Goal: Find contact information: Obtain details needed to contact an individual or organization

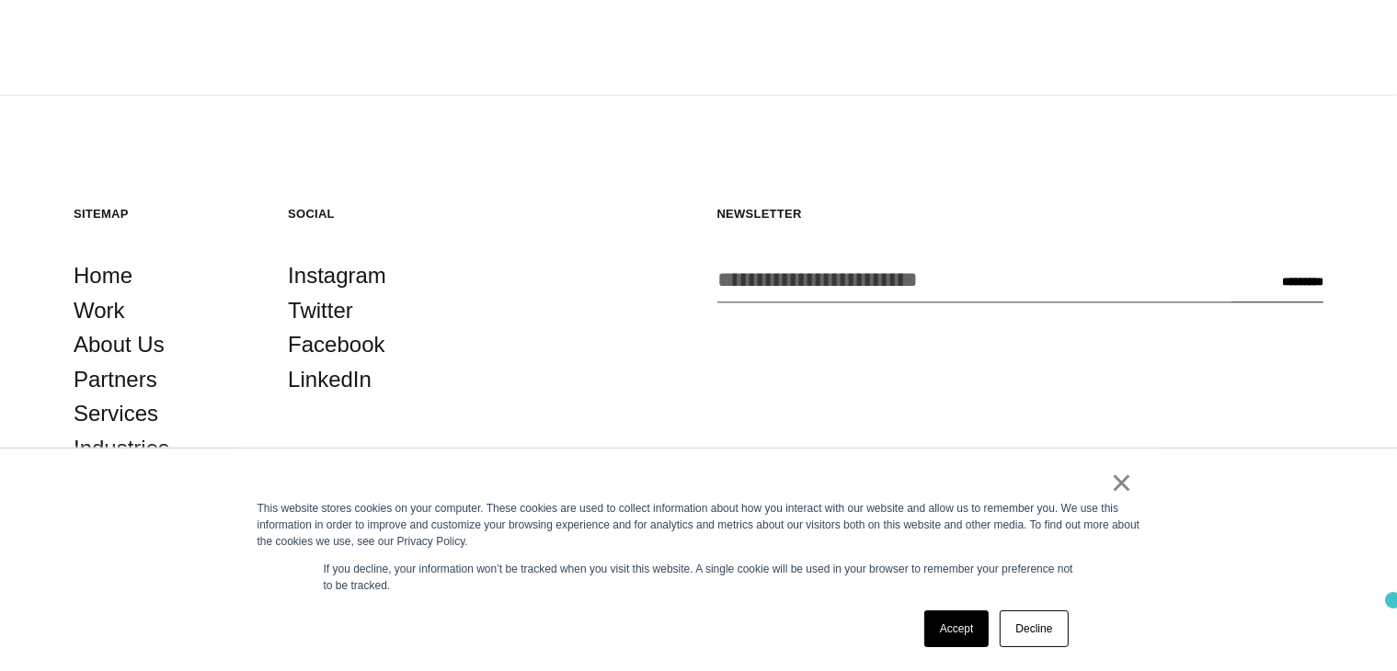
drag, startPoint x: 1400, startPoint y: 40, endPoint x: 1395, endPoint y: 593, distance: 553.5
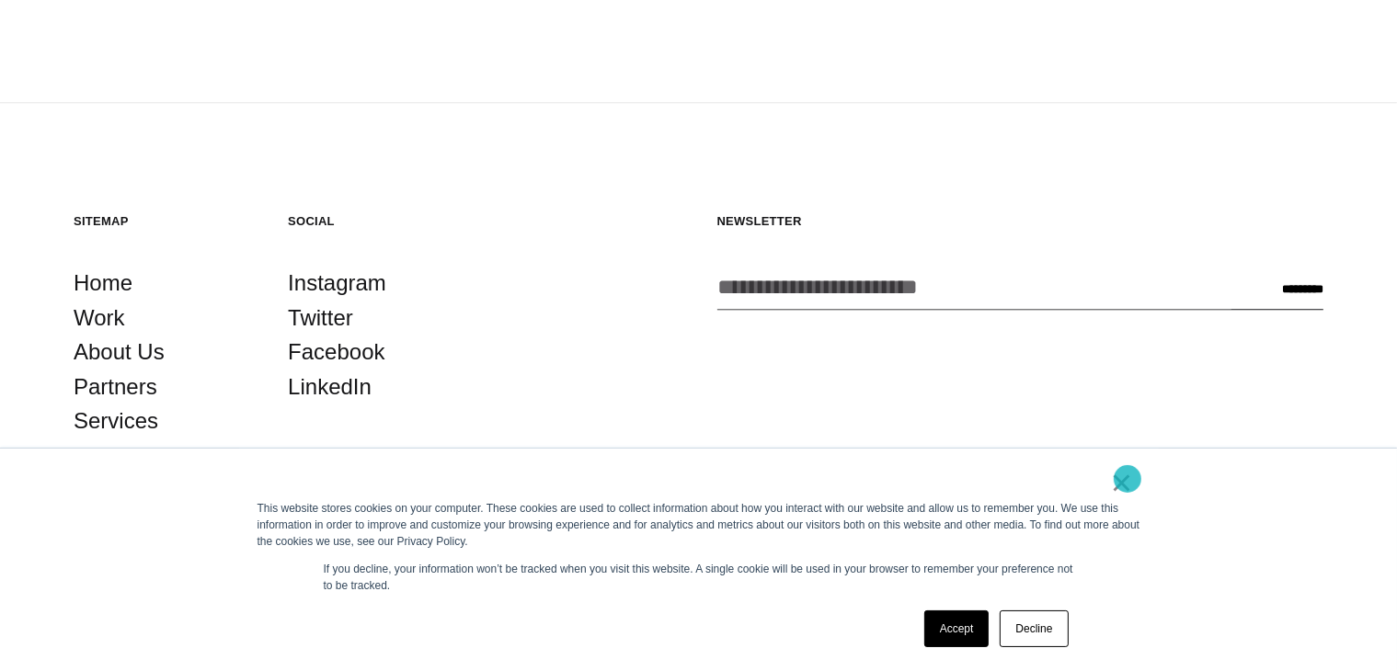
click at [1128, 479] on link "×" at bounding box center [1122, 482] width 22 height 17
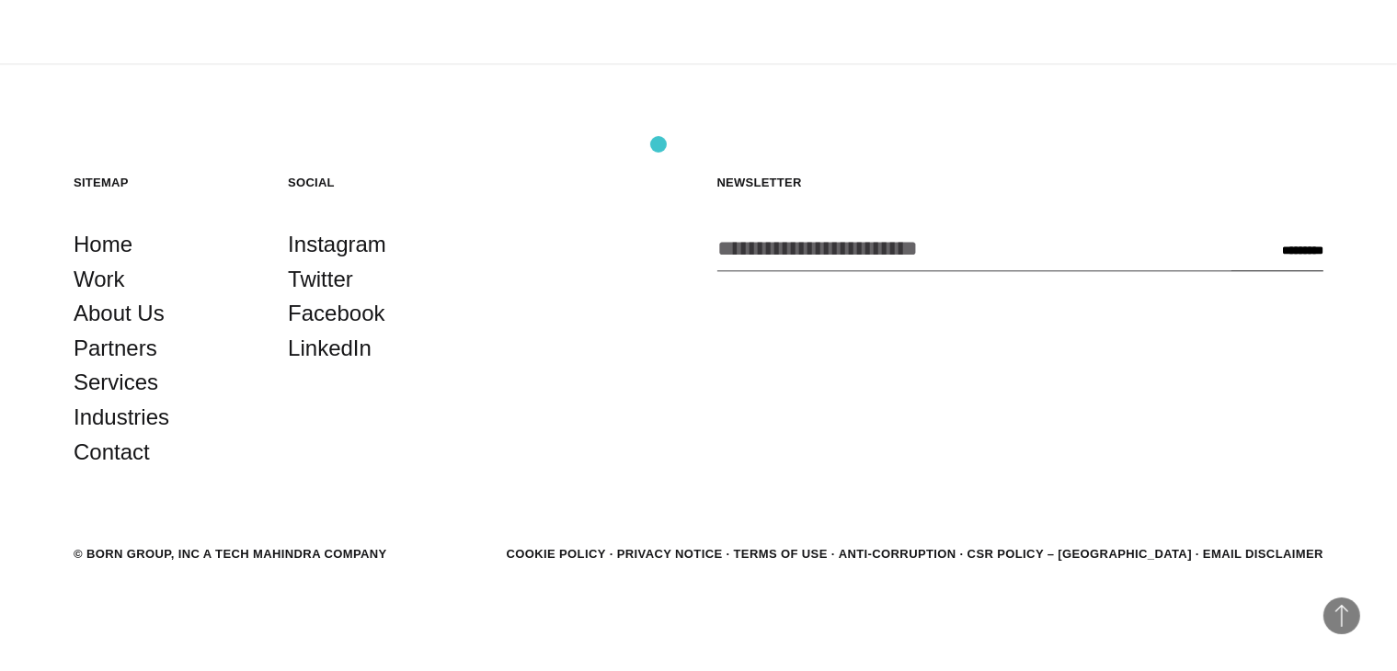
scroll to position [4979, 0]
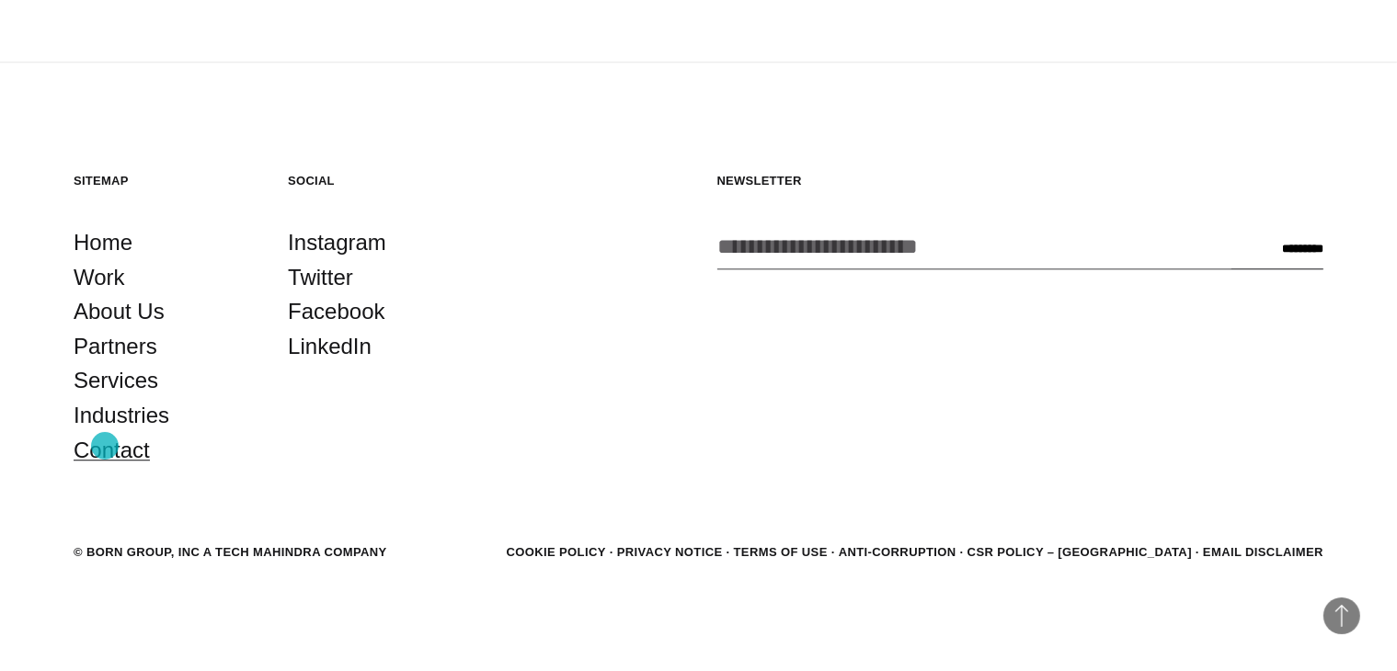
click at [105, 446] on link "Contact" at bounding box center [112, 450] width 76 height 35
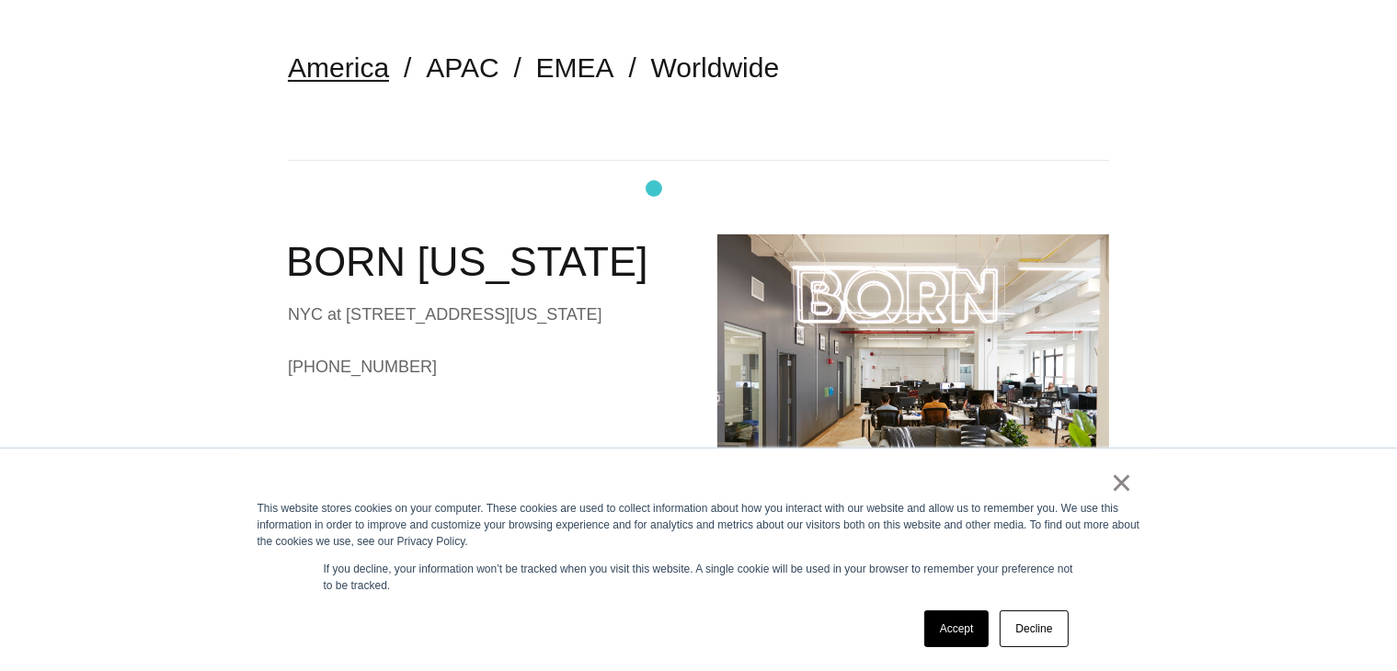
scroll to position [460, 0]
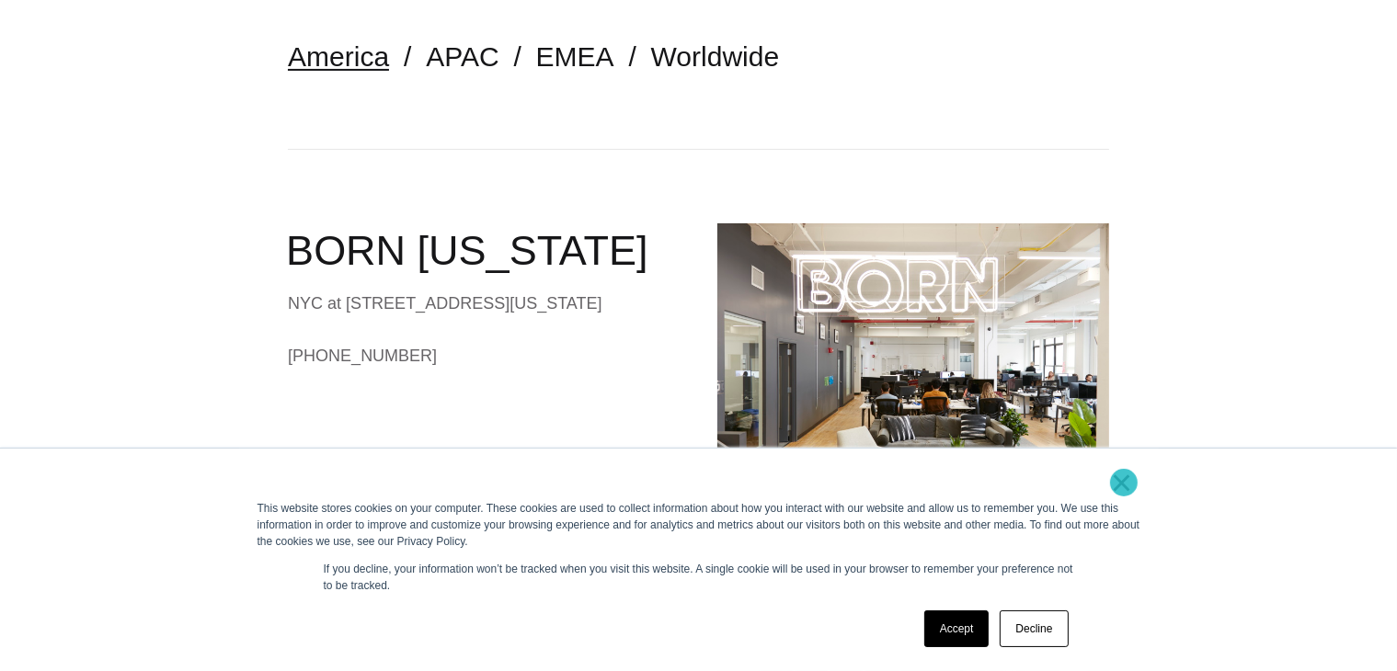
click at [1123, 483] on link "×" at bounding box center [1122, 482] width 22 height 17
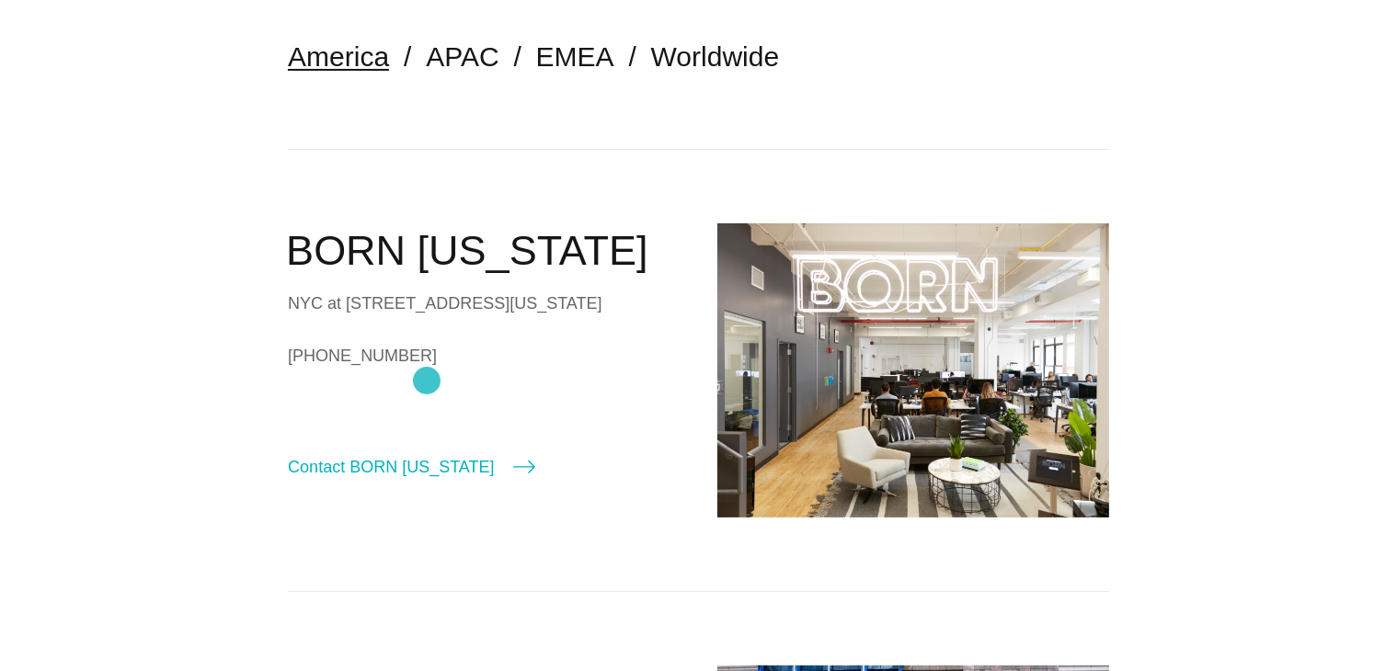
drag, startPoint x: 257, startPoint y: 382, endPoint x: 427, endPoint y: 381, distance: 170.1
copy link "[PHONE_NUMBER]"
